Goal: Task Accomplishment & Management: Manage account settings

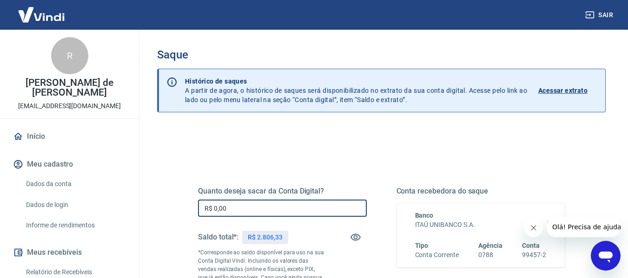
click at [229, 207] on input "R$ 0,00" at bounding box center [282, 208] width 169 height 17
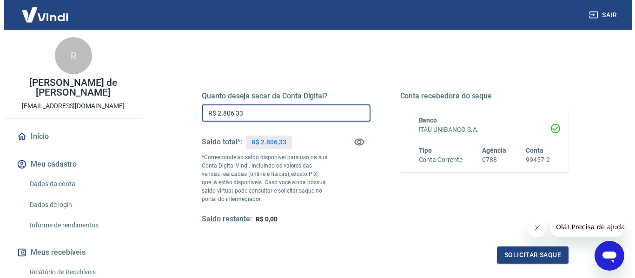
scroll to position [139, 0]
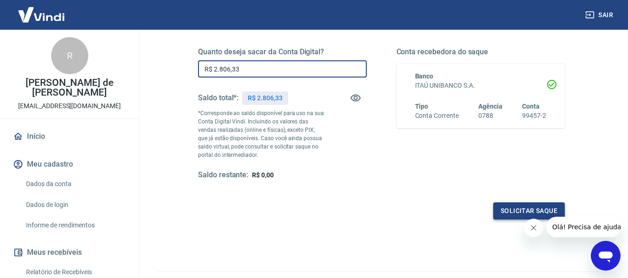
type input "R$ 2.806,33"
click at [518, 209] on button "Solicitar saque" at bounding box center [529, 211] width 72 height 17
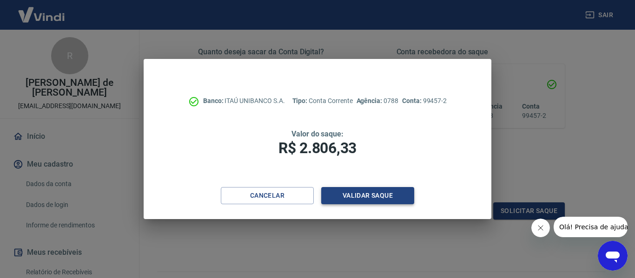
click at [360, 195] on button "Validar saque" at bounding box center [367, 195] width 93 height 17
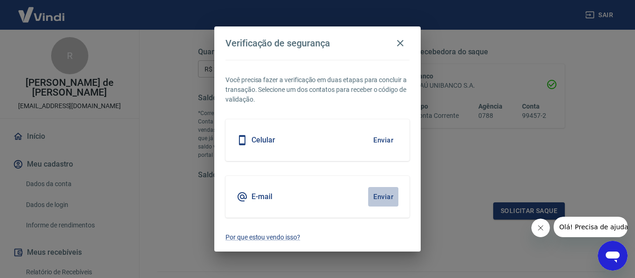
click at [382, 196] on button "Enviar" at bounding box center [383, 197] width 30 height 20
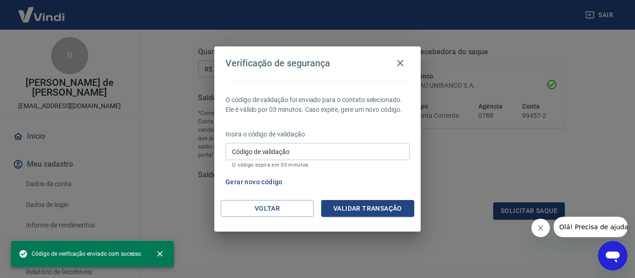
click at [290, 148] on input "Código de validação" at bounding box center [317, 151] width 184 height 17
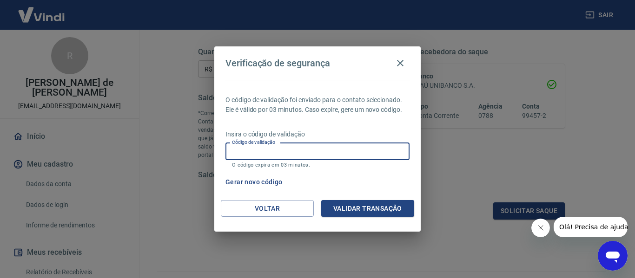
paste input "237898"
type input "237898"
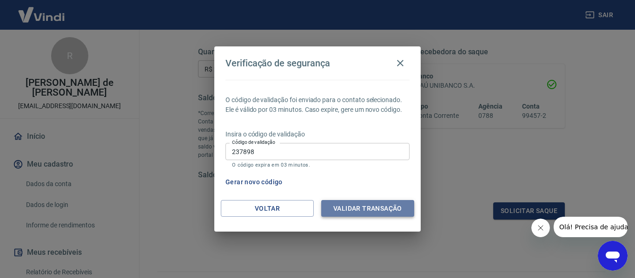
click at [364, 210] on button "Validar transação" at bounding box center [367, 208] width 93 height 17
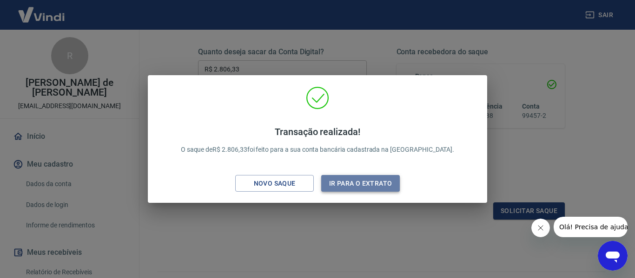
click at [365, 184] on button "Ir para o extrato" at bounding box center [360, 183] width 79 height 17
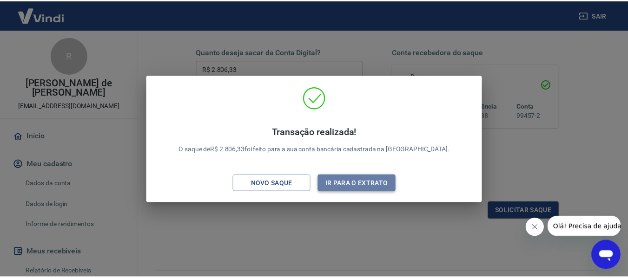
scroll to position [159, 0]
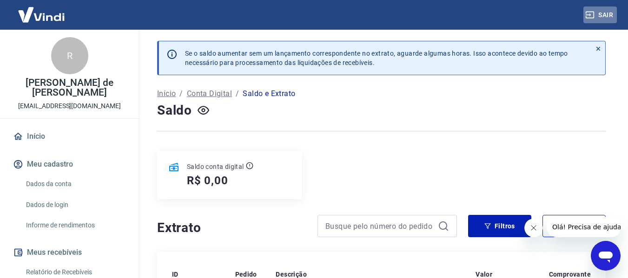
click at [606, 13] on button "Sair" at bounding box center [599, 15] width 33 height 17
